Goal: Ask a question

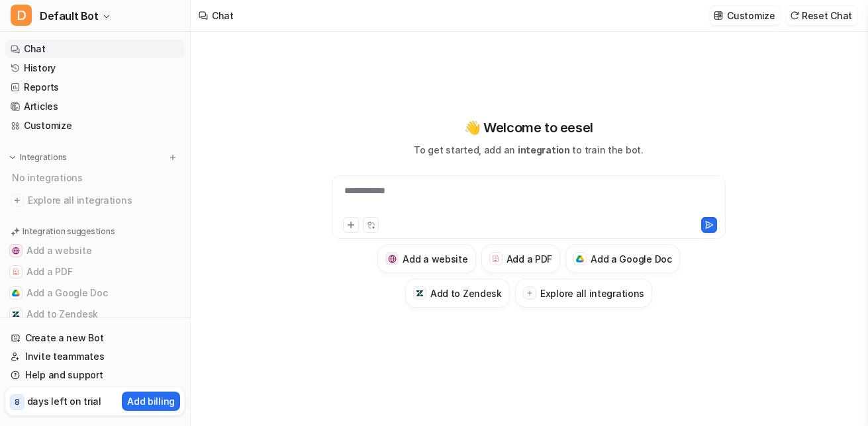
type textarea "**********"
click at [472, 192] on div at bounding box center [528, 199] width 387 height 30
